Goal: Task Accomplishment & Management: Manage account settings

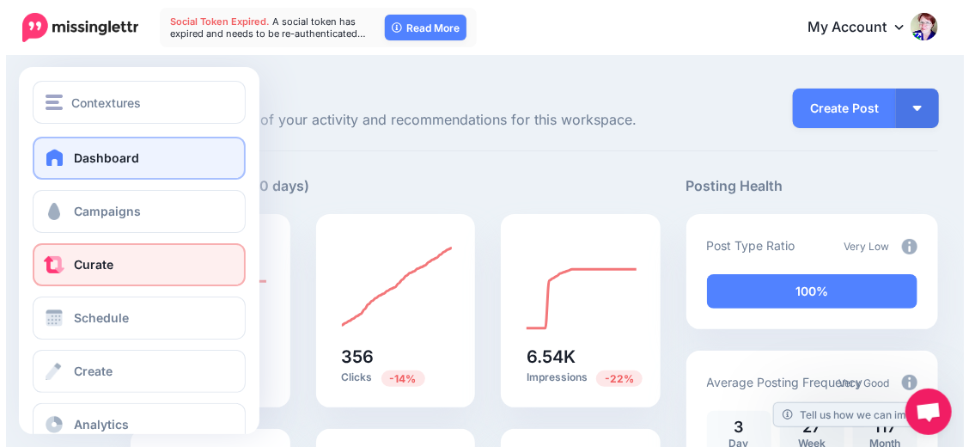
scroll to position [88, 0]
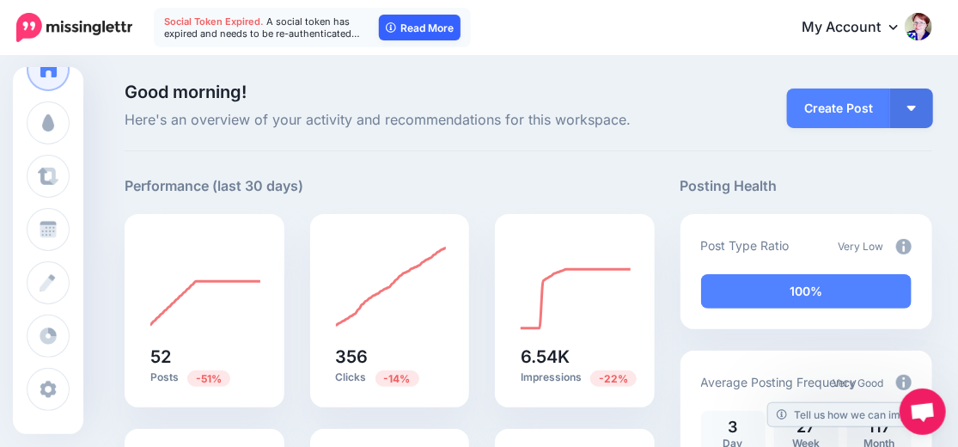
click at [422, 26] on link "Read More" at bounding box center [420, 28] width 82 height 26
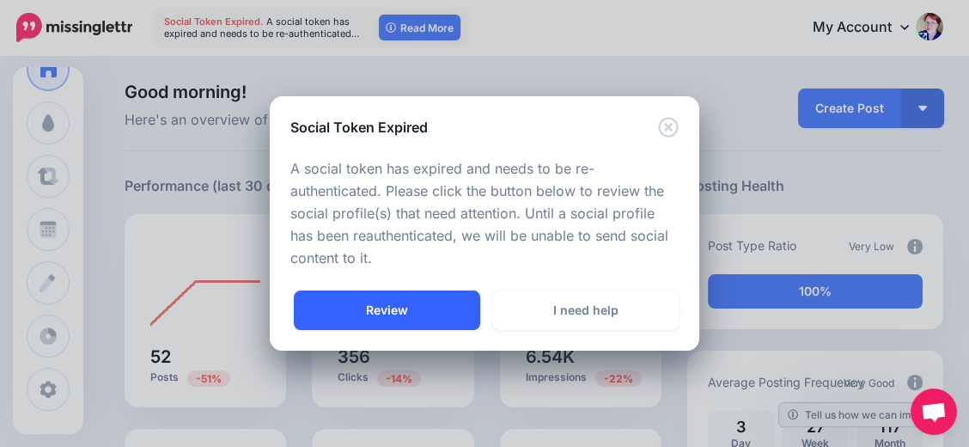
click at [398, 302] on link "Review" at bounding box center [387, 310] width 186 height 40
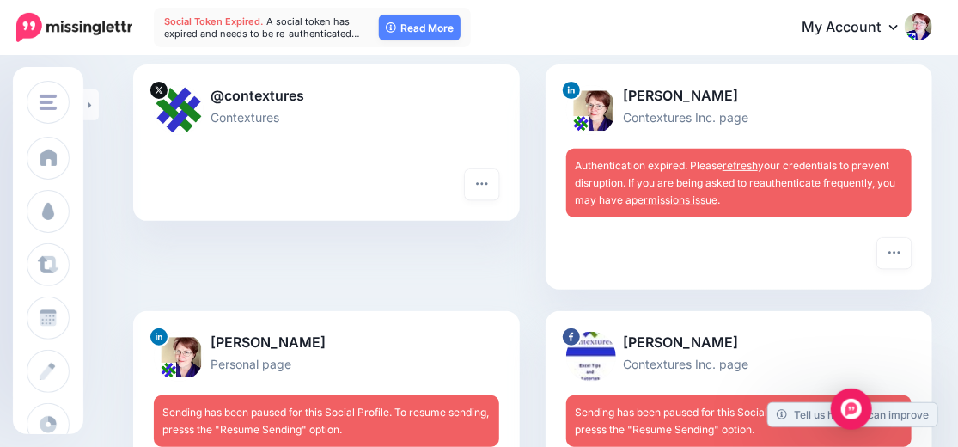
scroll to position [181, 0]
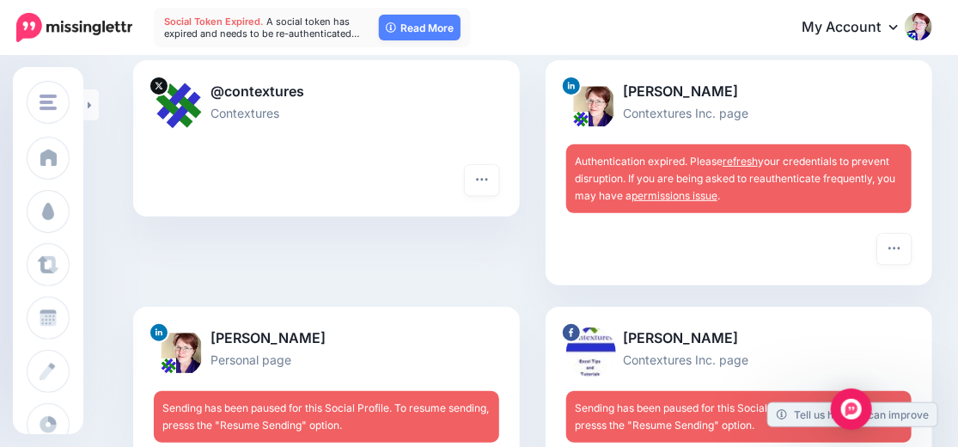
click at [746, 164] on link "refresh" at bounding box center [739, 161] width 35 height 13
